Goal: Find specific page/section: Find specific page/section

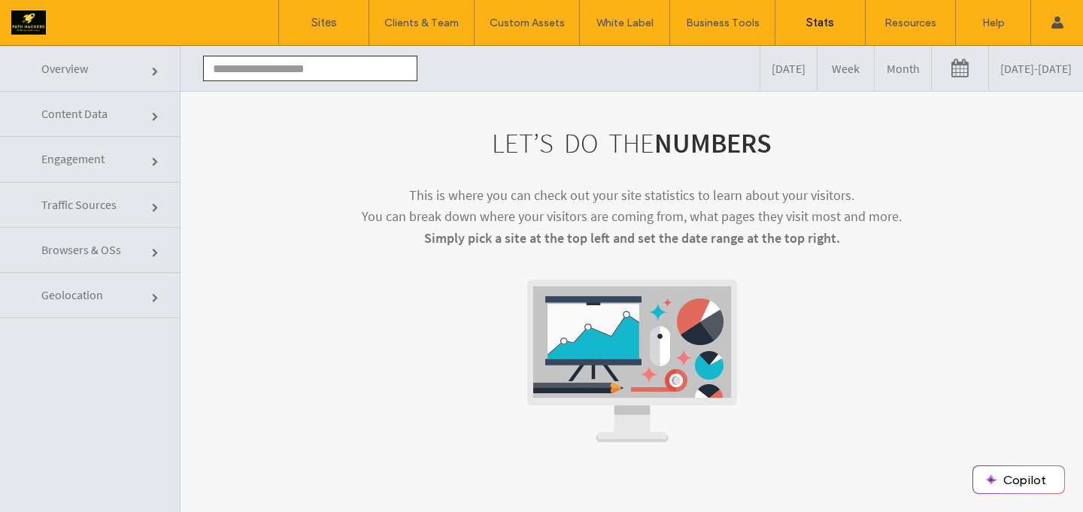
click at [386, 67] on input "text" at bounding box center [310, 69] width 214 height 26
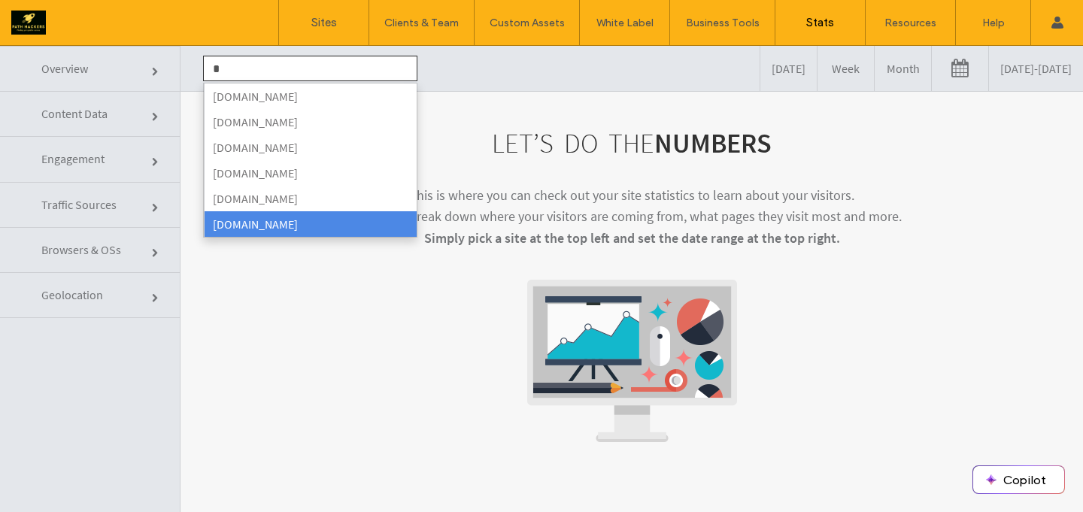
click at [263, 222] on li "[DOMAIN_NAME]" at bounding box center [310, 224] width 213 height 26
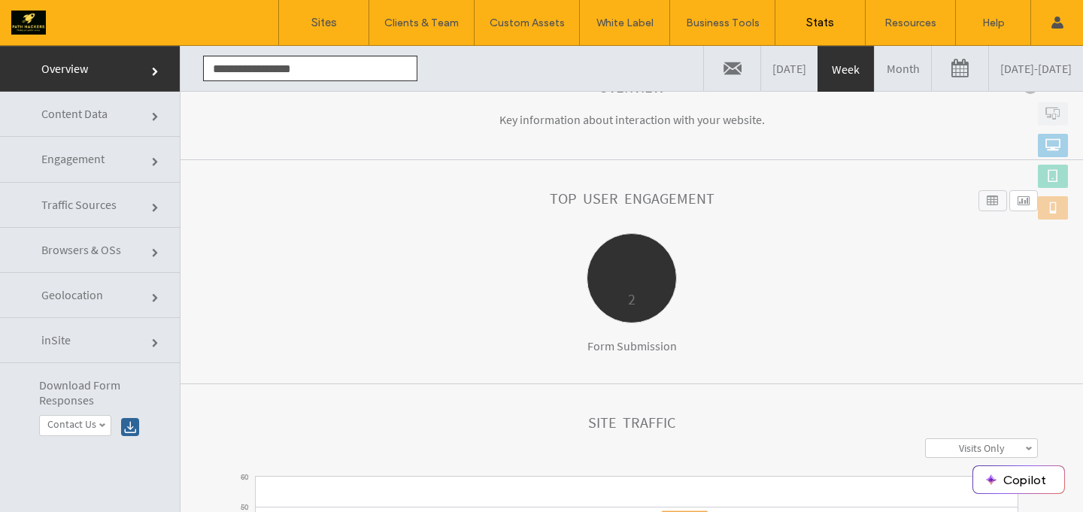
scroll to position [135, 0]
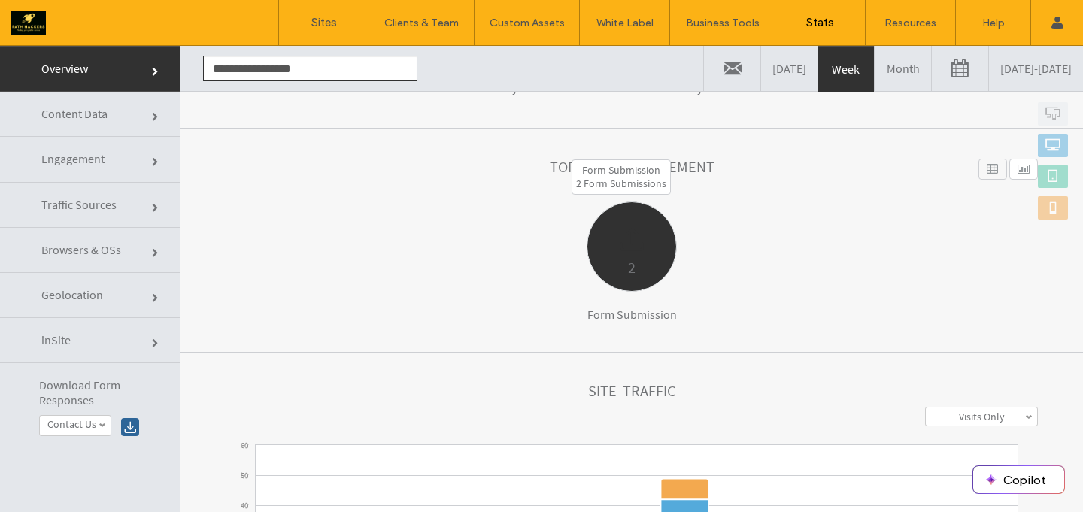
click at [627, 260] on div "2" at bounding box center [631, 267] width 89 height 25
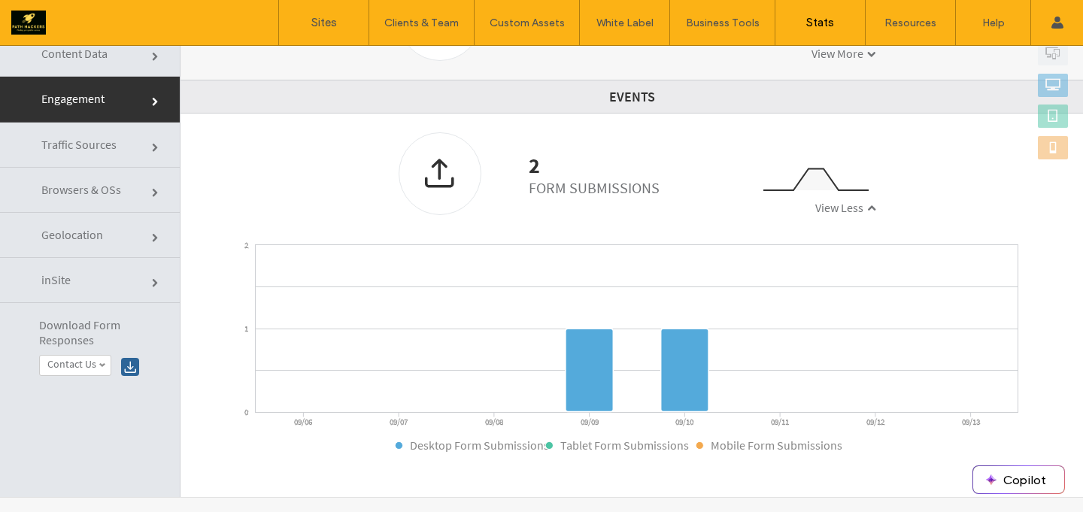
scroll to position [76, 0]
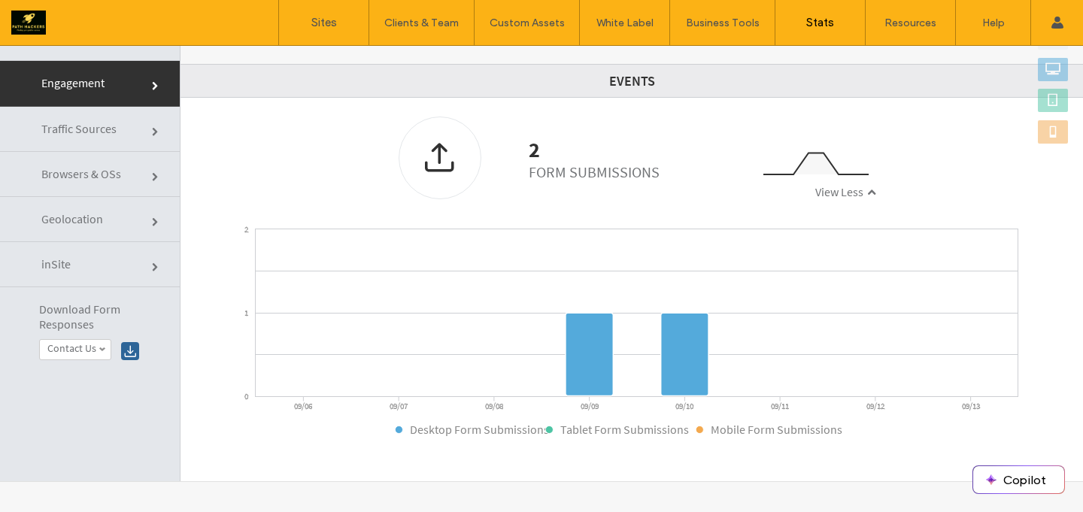
click at [74, 342] on label "Contact Us" at bounding box center [71, 348] width 49 height 13
click at [132, 355] on div at bounding box center [130, 351] width 18 height 18
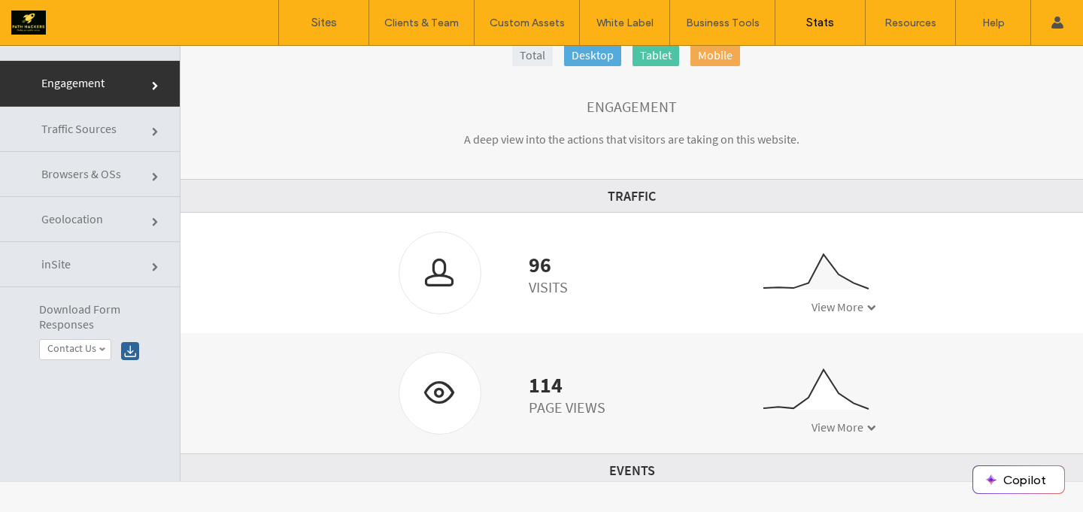
scroll to position [0, 0]
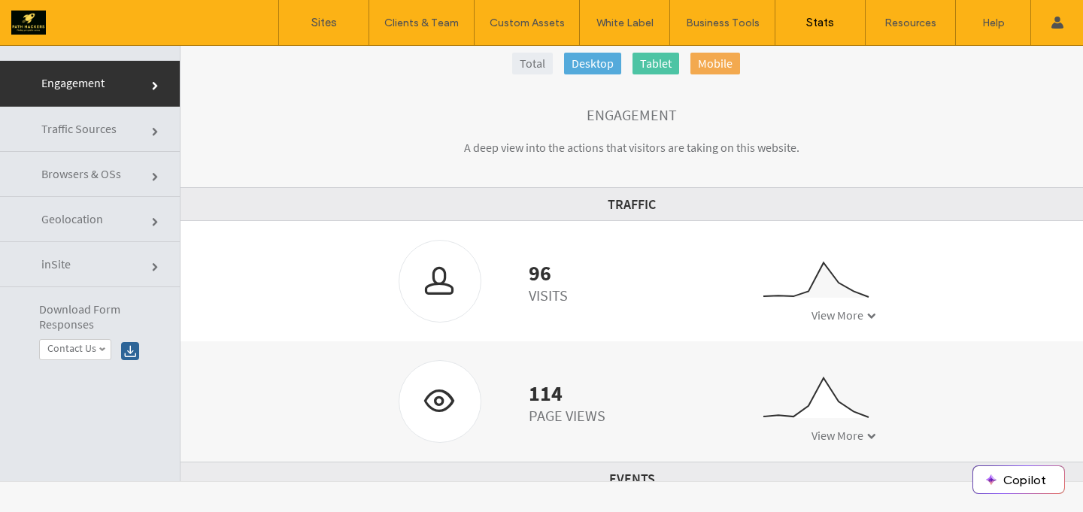
click at [116, 132] on link "Traffic Sources" at bounding box center [90, 129] width 180 height 45
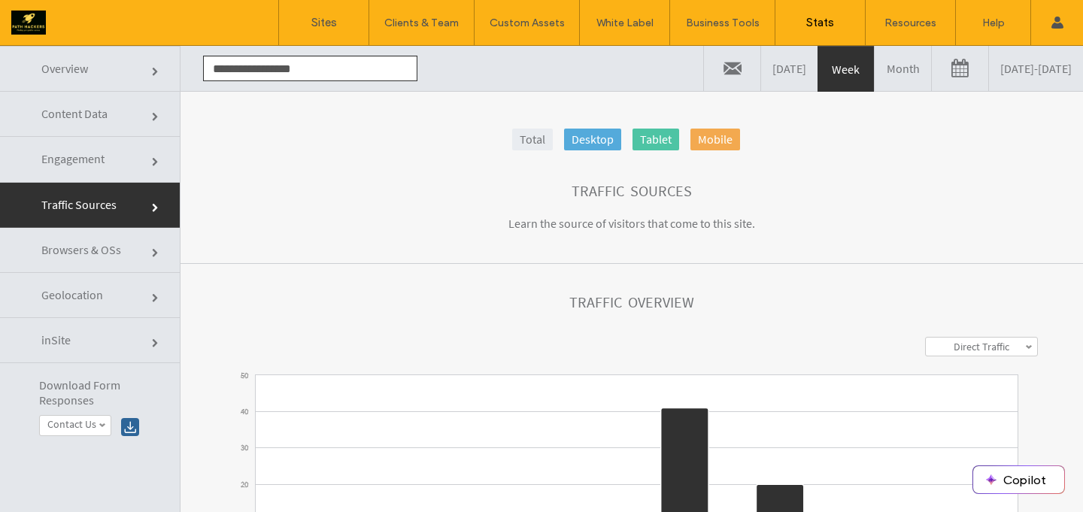
click at [875, 73] on link "Month" at bounding box center [903, 68] width 56 height 45
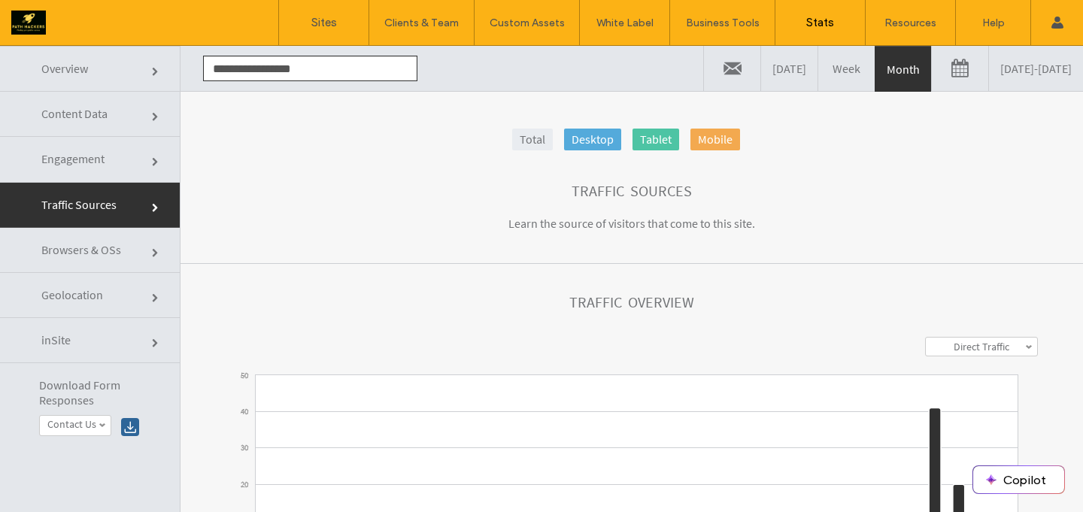
click at [386, 65] on input "**********" at bounding box center [310, 69] width 214 height 26
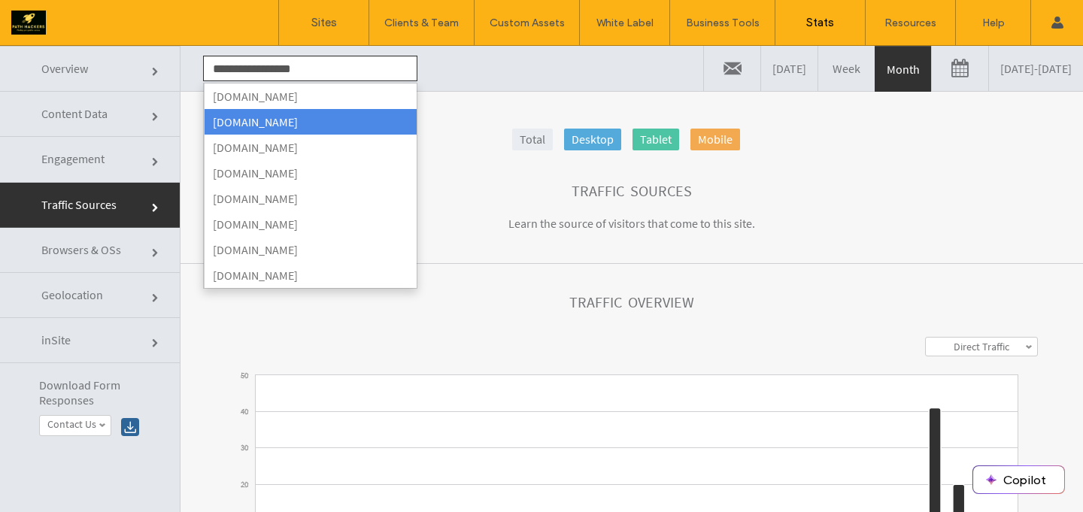
click at [344, 124] on li "[DOMAIN_NAME]" at bounding box center [310, 122] width 213 height 26
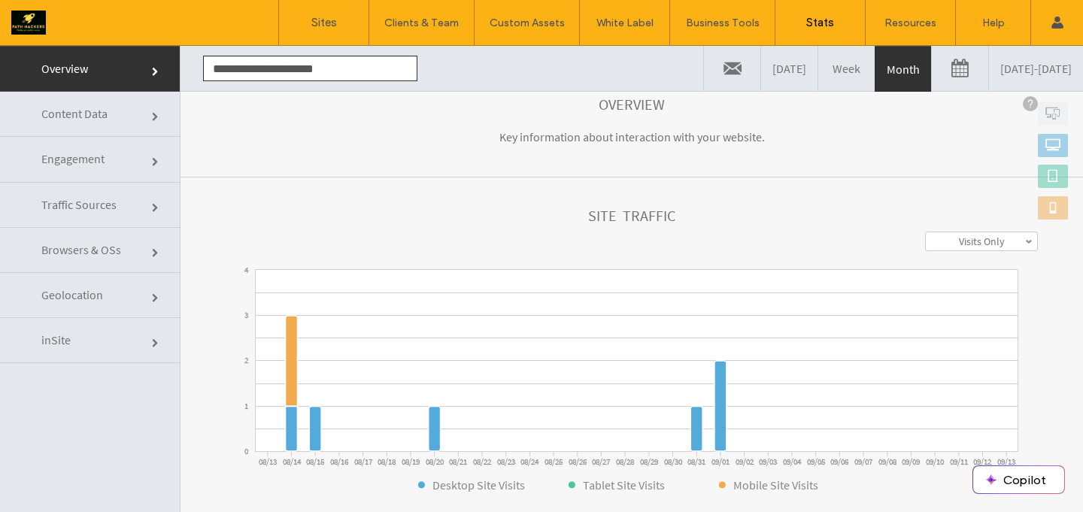
scroll to position [166, 0]
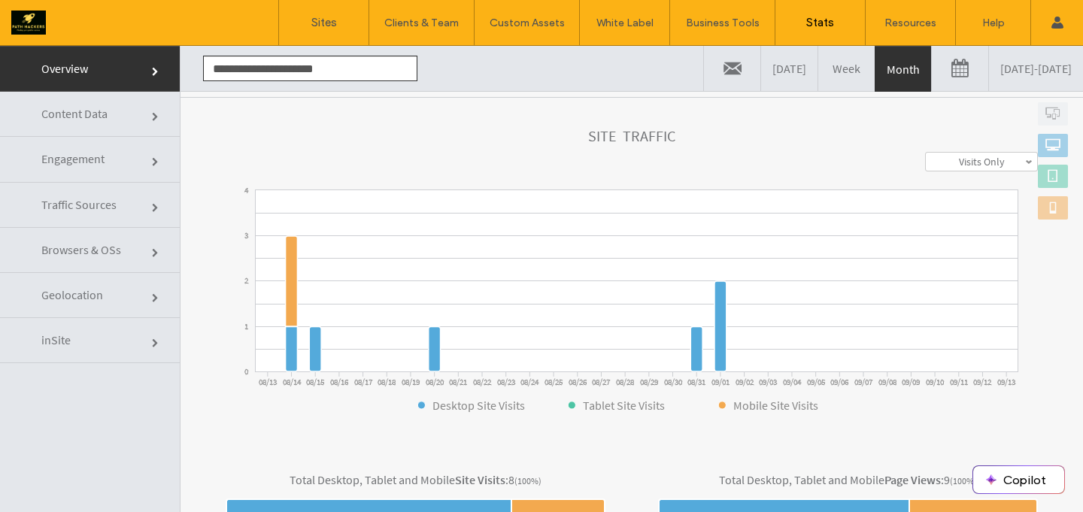
click at [399, 67] on input "**********" at bounding box center [310, 69] width 214 height 26
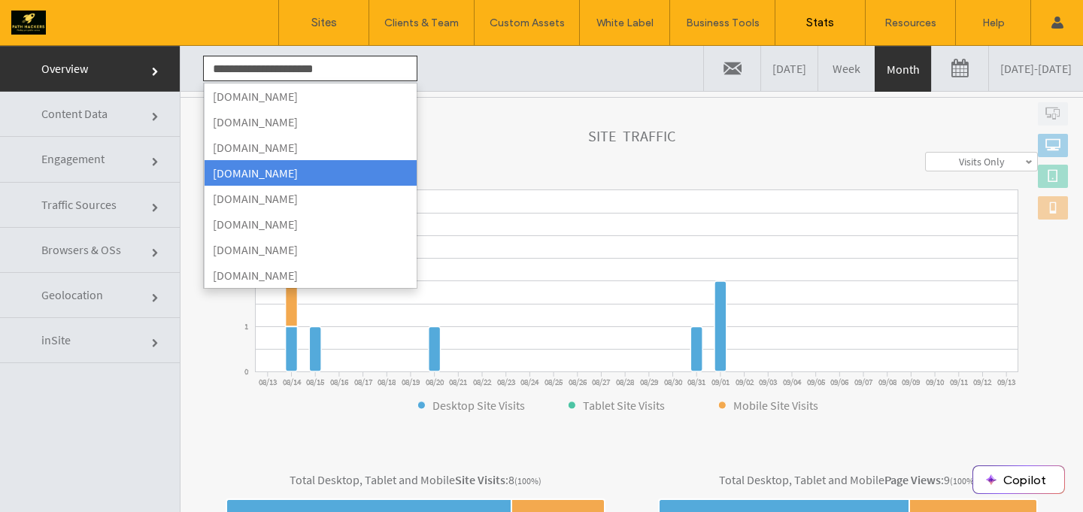
click at [366, 175] on li "[DOMAIN_NAME]" at bounding box center [310, 173] width 213 height 26
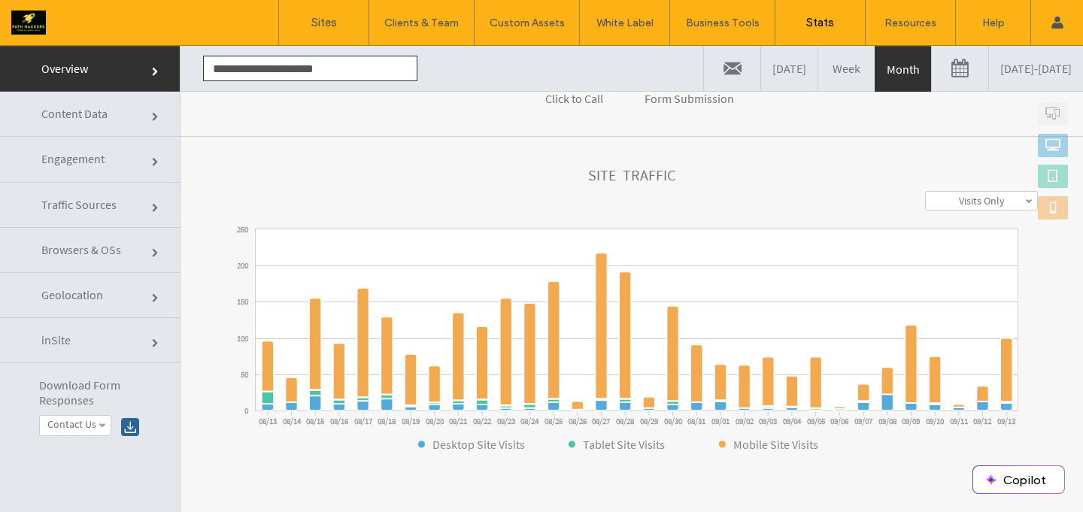
scroll to position [464, 0]
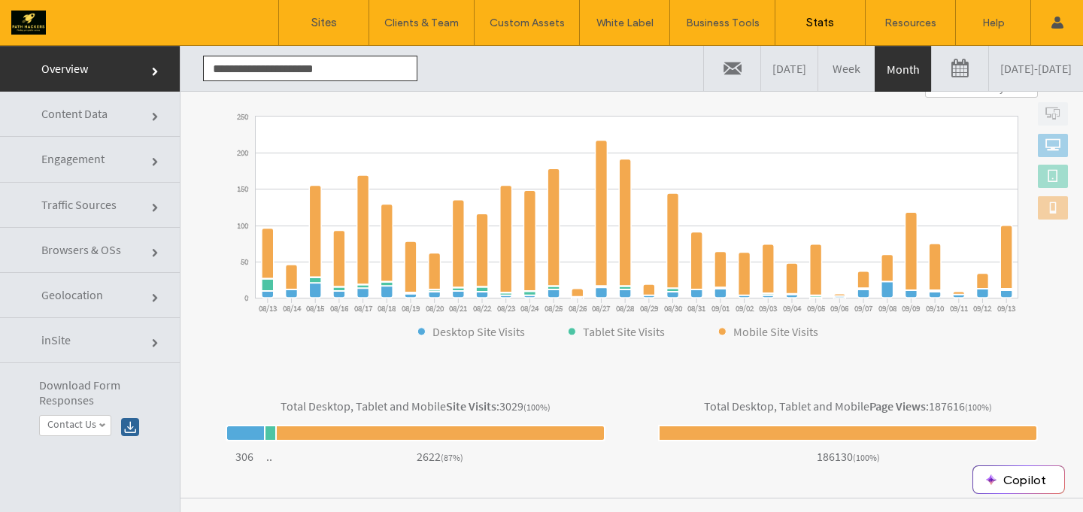
click at [370, 74] on input "**********" at bounding box center [310, 69] width 214 height 26
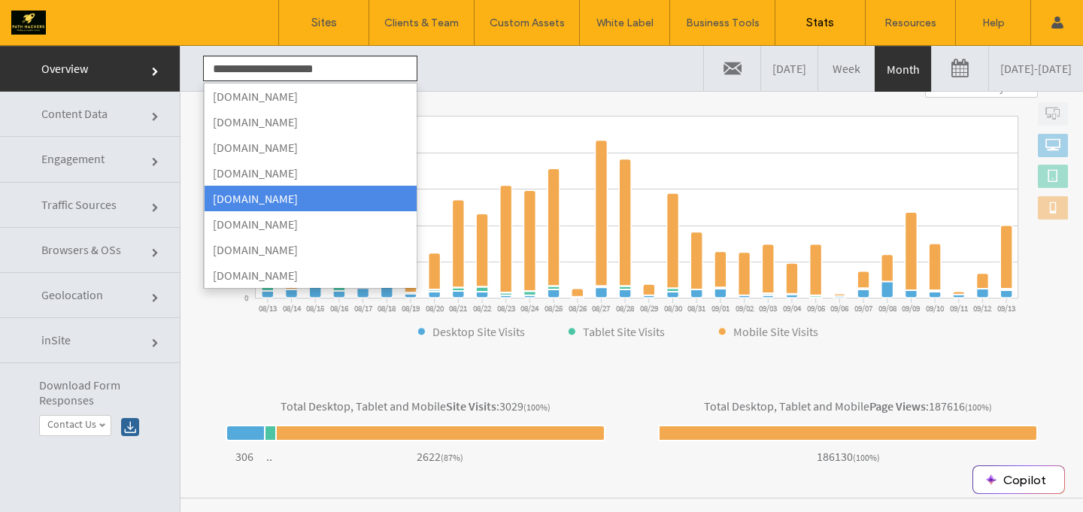
click at [367, 203] on li "[DOMAIN_NAME]" at bounding box center [310, 199] width 213 height 26
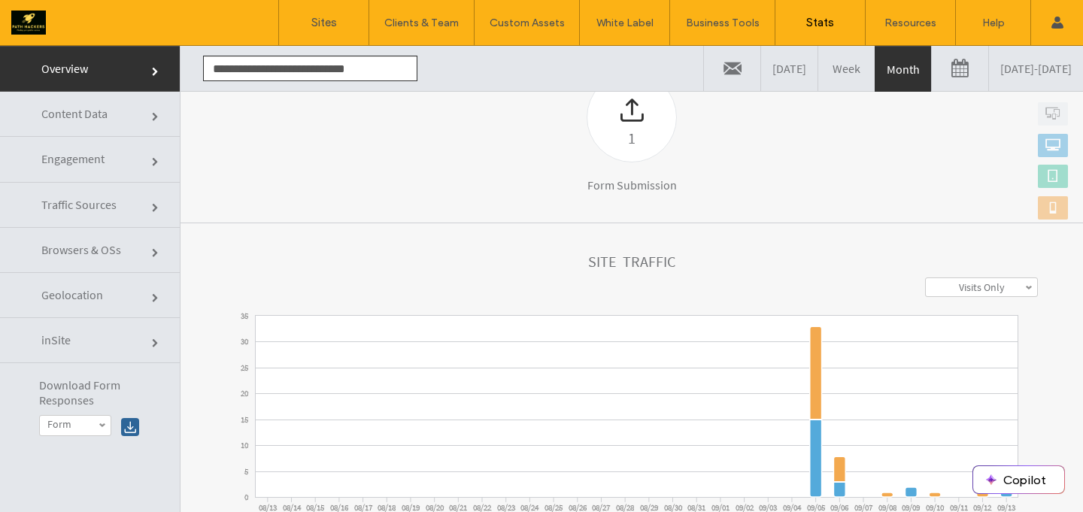
scroll to position [250, 0]
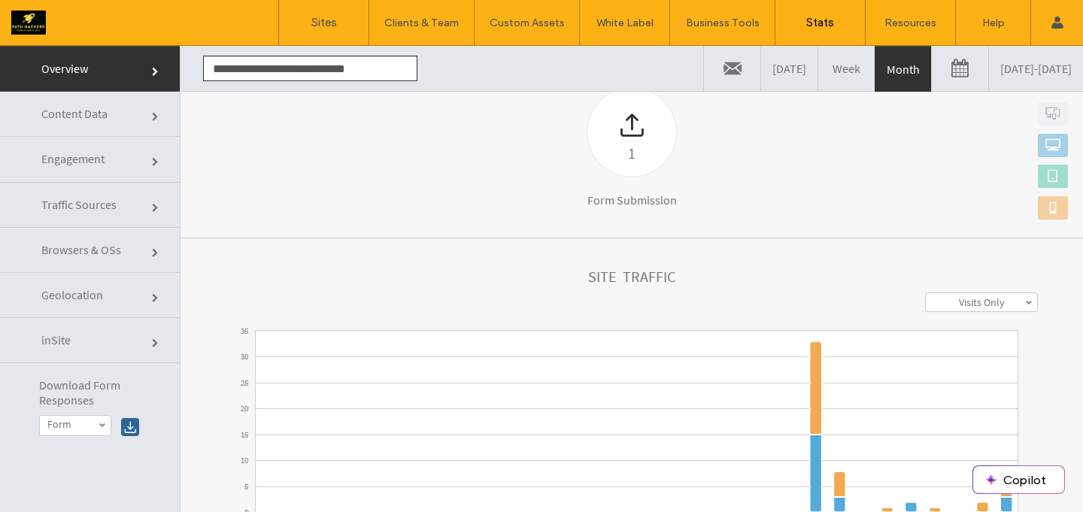
click at [357, 67] on input "**********" at bounding box center [310, 69] width 214 height 26
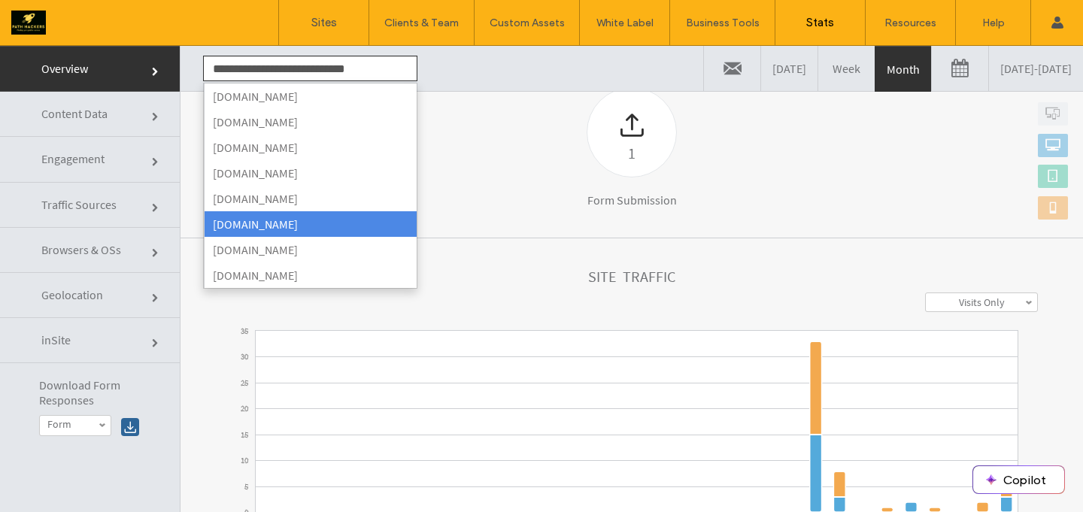
click at [351, 232] on li "[DOMAIN_NAME]" at bounding box center [310, 224] width 213 height 26
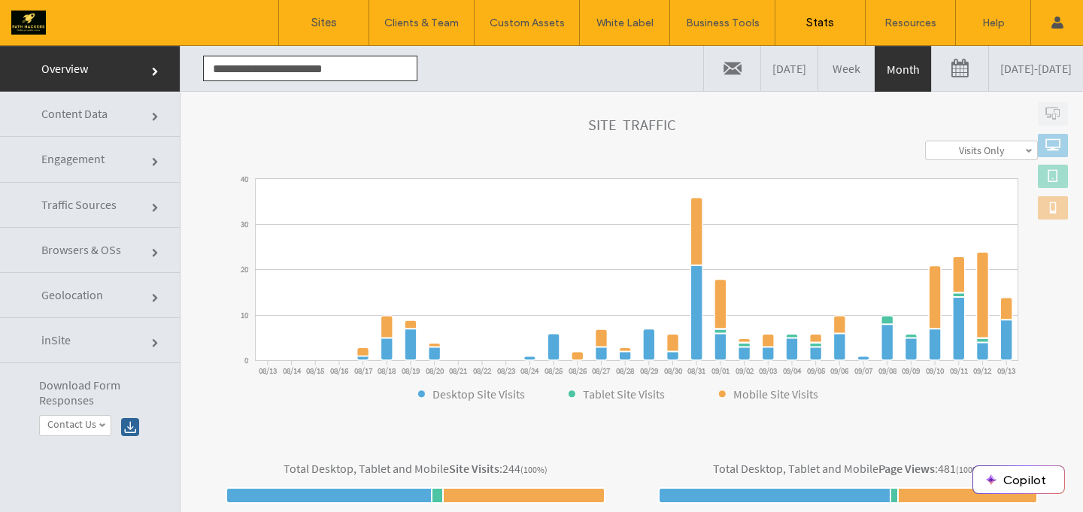
scroll to position [524, 0]
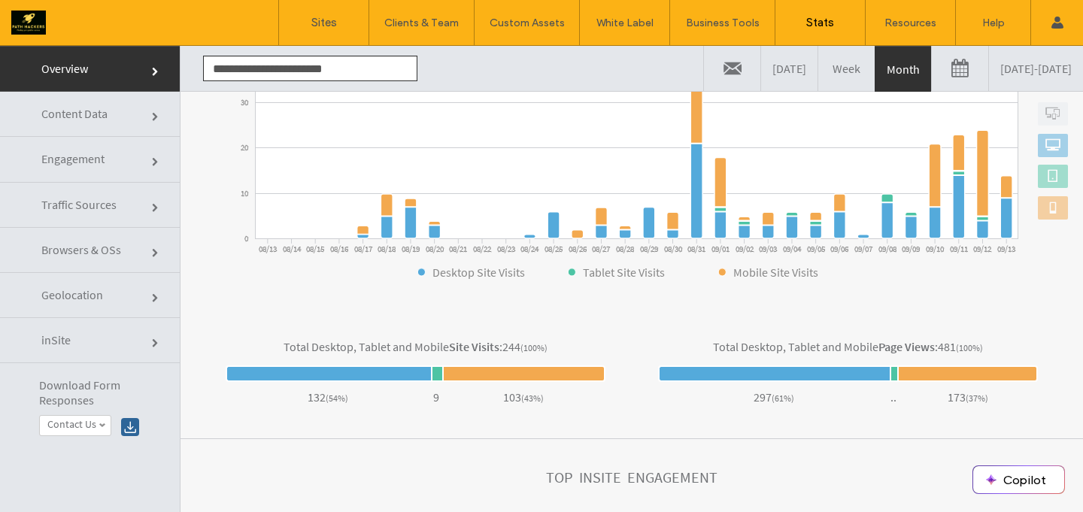
click at [329, 66] on input "**********" at bounding box center [310, 69] width 214 height 26
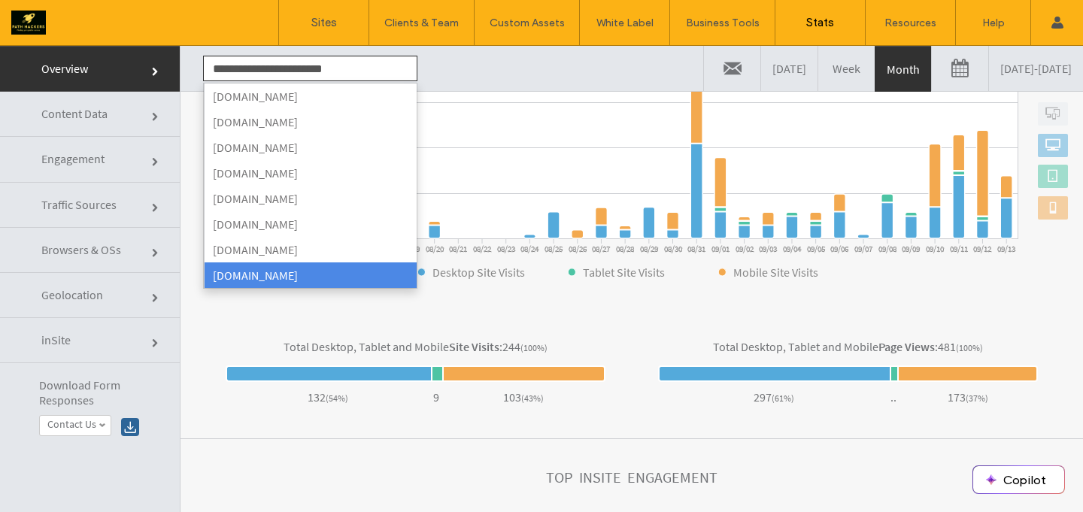
click at [324, 257] on li "[DOMAIN_NAME]" at bounding box center [310, 250] width 213 height 26
type input "**********"
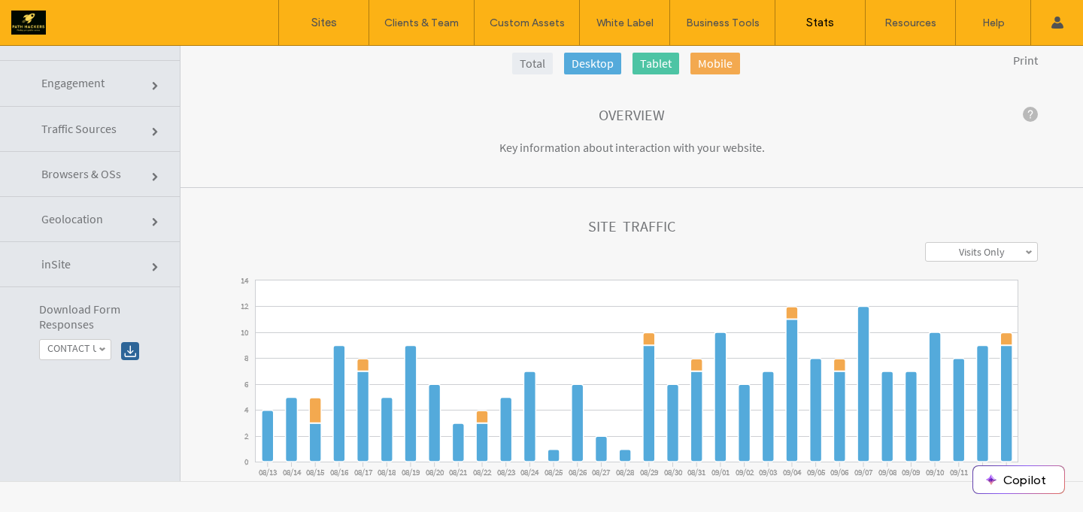
scroll to position [0, 0]
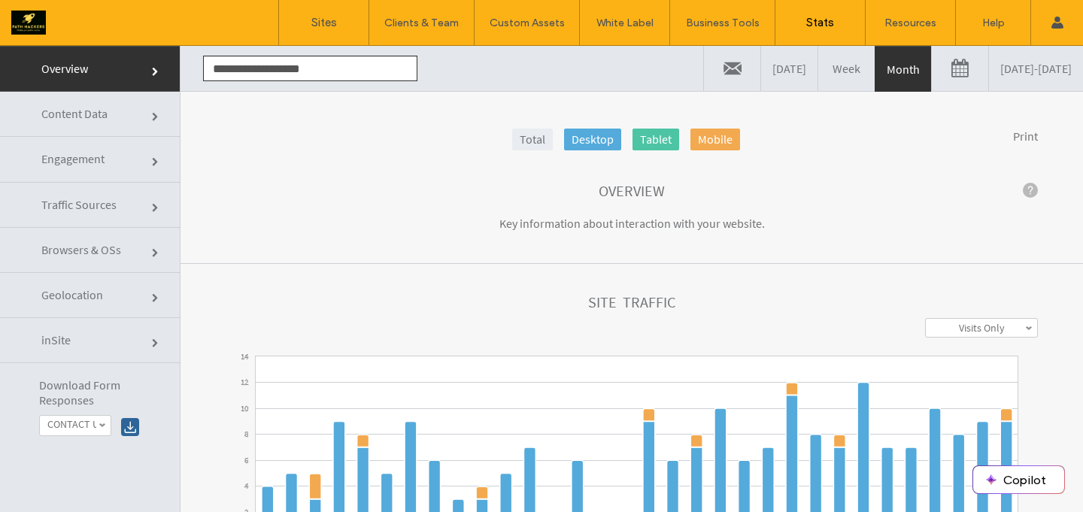
click at [99, 424] on span at bounding box center [103, 426] width 8 height 8
click at [104, 442] on link "CONTACT US" at bounding box center [94, 445] width 108 height 18
click at [124, 430] on div at bounding box center [130, 427] width 18 height 18
click at [65, 432] on link "CONTACT US" at bounding box center [75, 426] width 71 height 20
click at [76, 466] on label "Sign Up For Our Newsletter" at bounding box center [93, 470] width 93 height 26
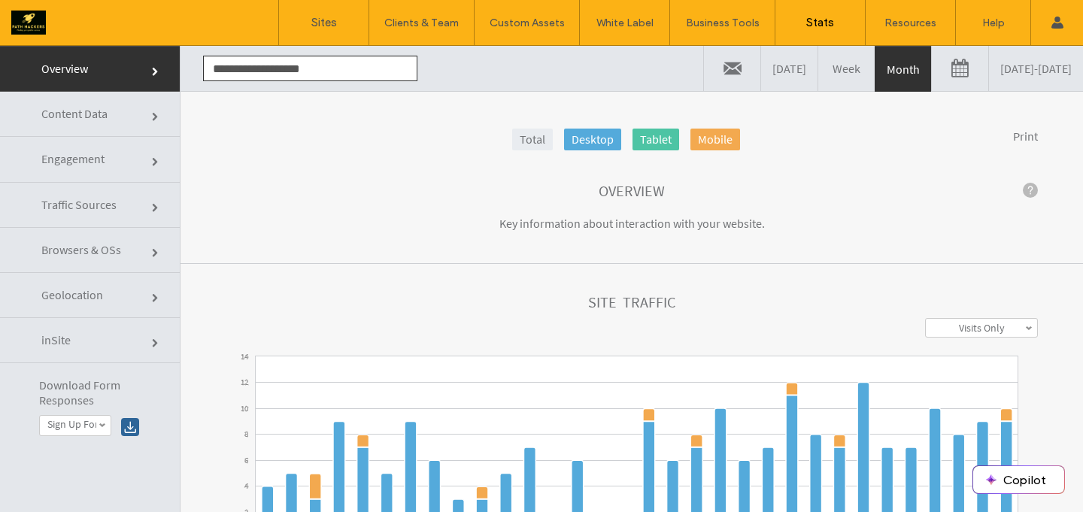
click at [128, 426] on div at bounding box center [130, 427] width 18 height 18
click at [96, 428] on link "Sign Up For Our Newsletter" at bounding box center [75, 426] width 71 height 20
click at [98, 492] on link "Contact Us" at bounding box center [94, 494] width 108 height 18
click at [129, 429] on div at bounding box center [130, 427] width 18 height 18
click at [74, 427] on label "Contact Us" at bounding box center [71, 424] width 49 height 13
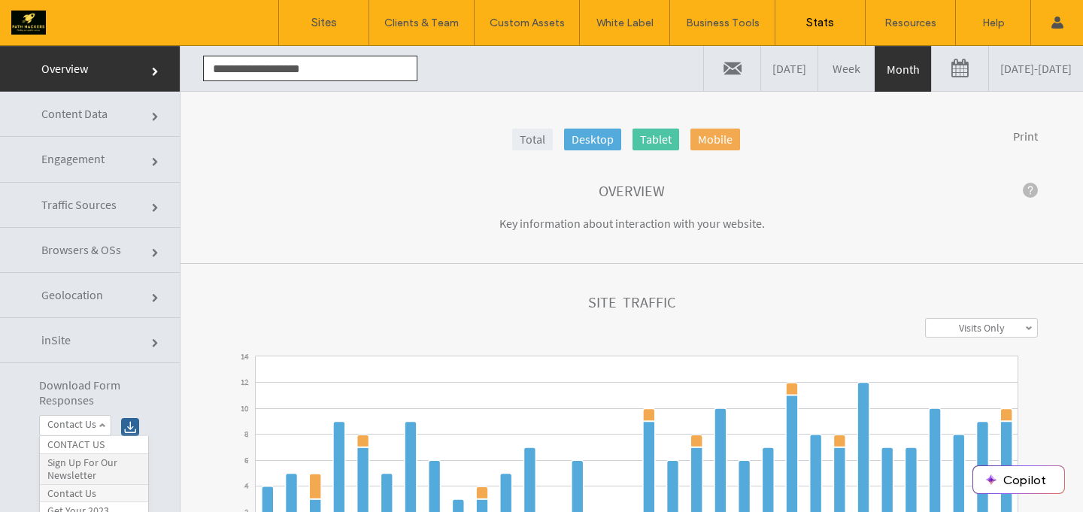
scroll to position [23, 0]
click at [83, 492] on label "Get Your 2023 Affiliate Marketing Guide" at bounding box center [93, 501] width 93 height 38
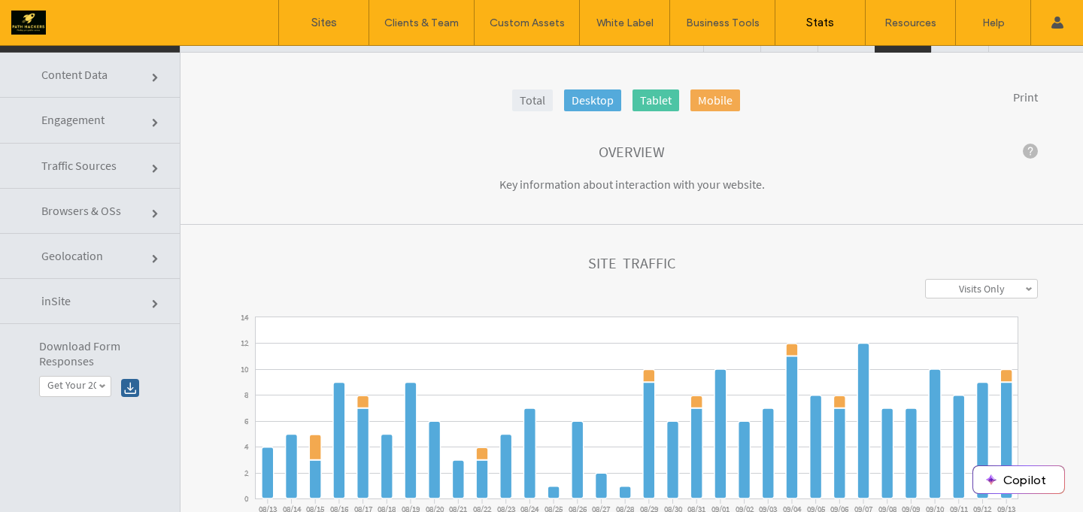
scroll to position [76, 0]
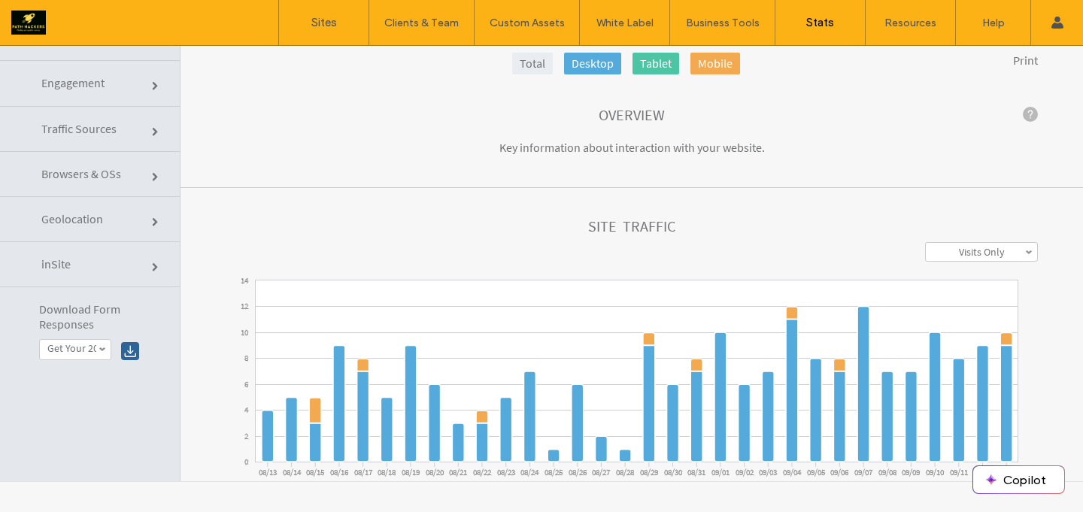
click at [135, 341] on div "**********" at bounding box center [90, 332] width 180 height 90
click at [133, 347] on div at bounding box center [130, 351] width 18 height 18
click at [102, 351] on span at bounding box center [103, 350] width 8 height 8
